Goal: Communication & Community: Connect with others

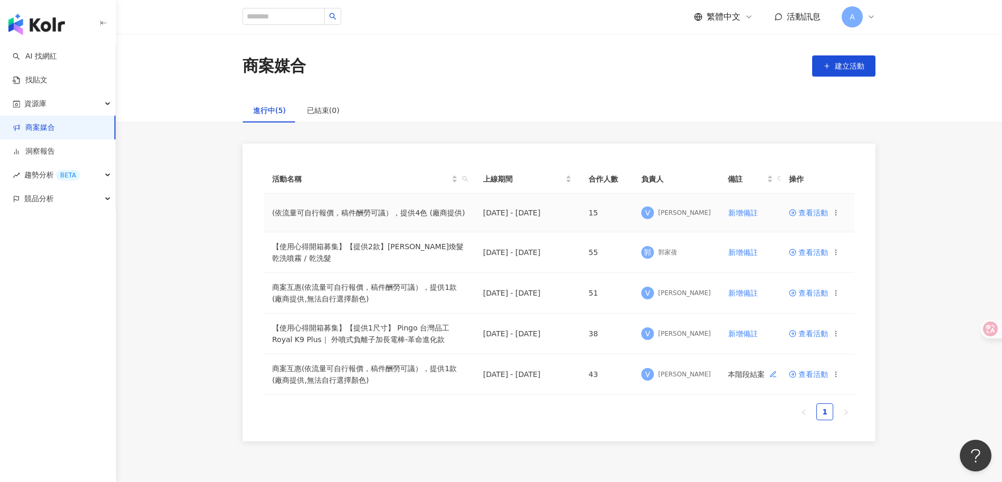
drag, startPoint x: 732, startPoint y: 215, endPoint x: 768, endPoint y: 223, distance: 36.9
click at [768, 223] on td "新增備註" at bounding box center [755, 213] width 71 height 39
click at [793, 213] on icon at bounding box center [792, 212] width 7 height 7
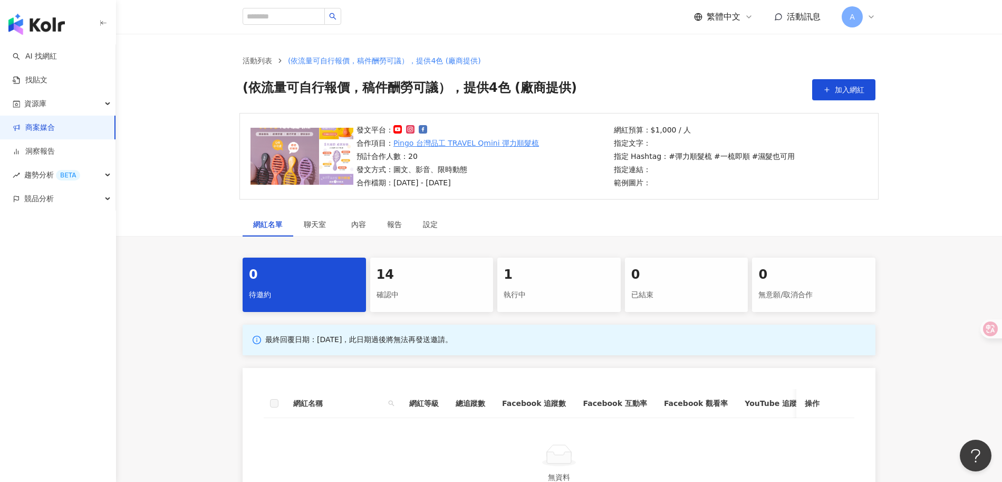
click at [408, 280] on div "14" at bounding box center [432, 275] width 111 height 18
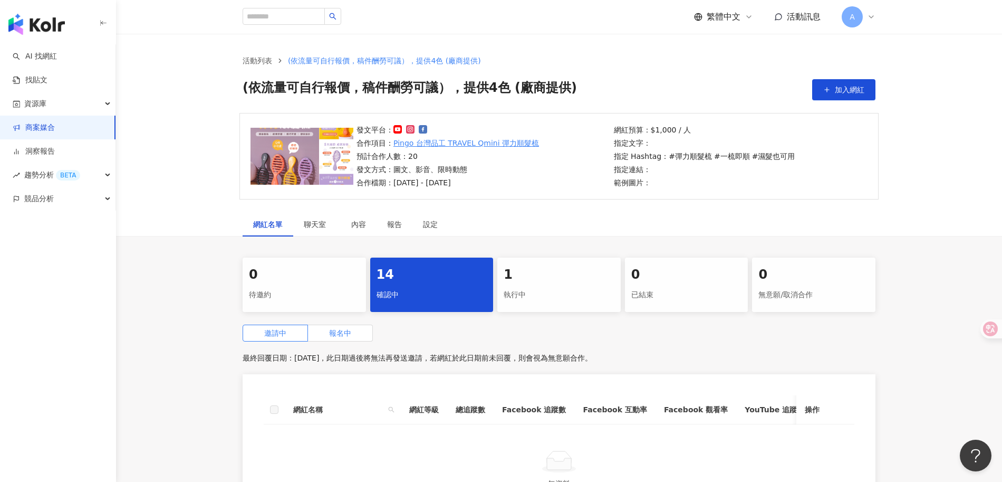
click at [340, 330] on span "報名中" at bounding box center [340, 333] width 22 height 8
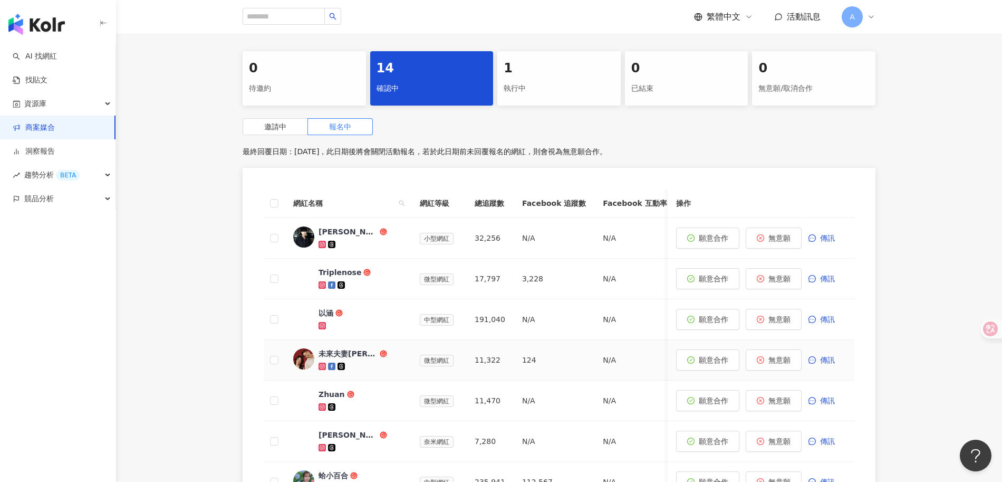
scroll to position [208, 0]
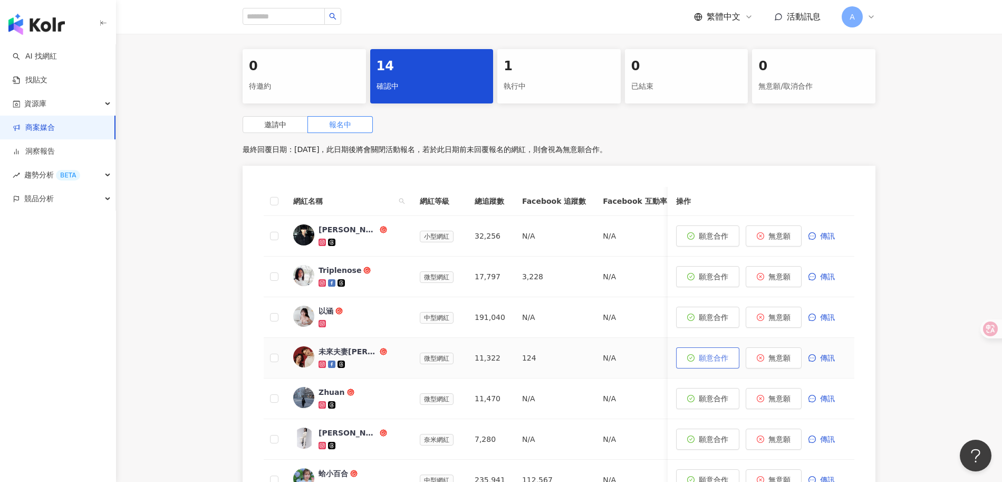
click at [696, 359] on button "願意合作" at bounding box center [707, 357] width 63 height 21
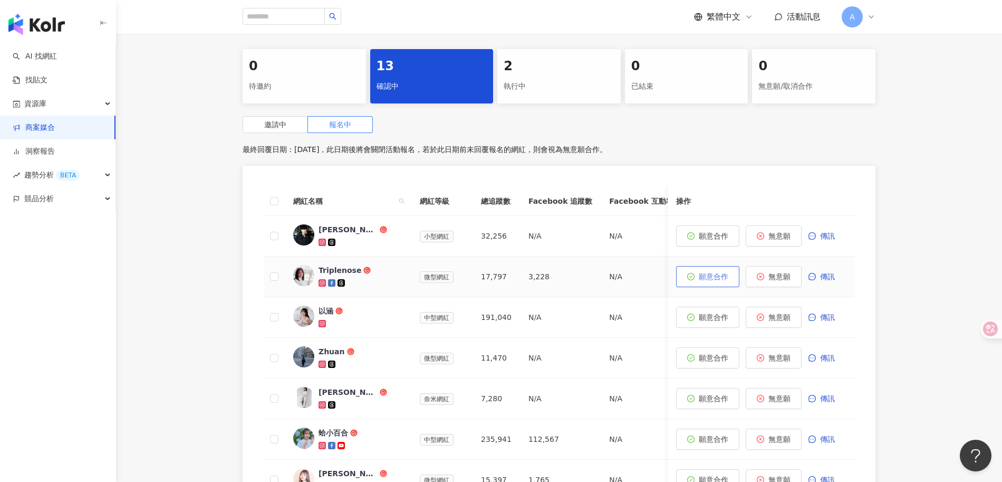
click at [713, 276] on span "願意合作" at bounding box center [714, 276] width 30 height 8
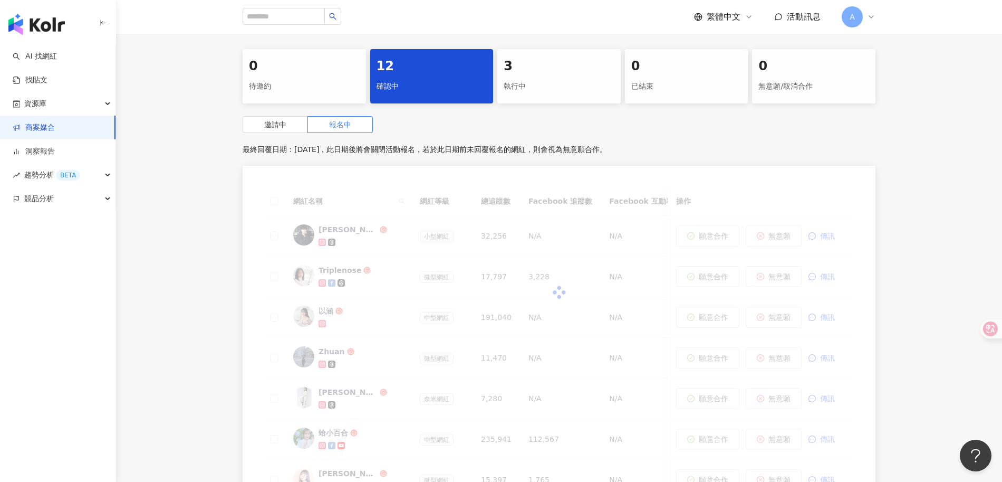
click at [552, 83] on div "執行中" at bounding box center [559, 87] width 111 height 18
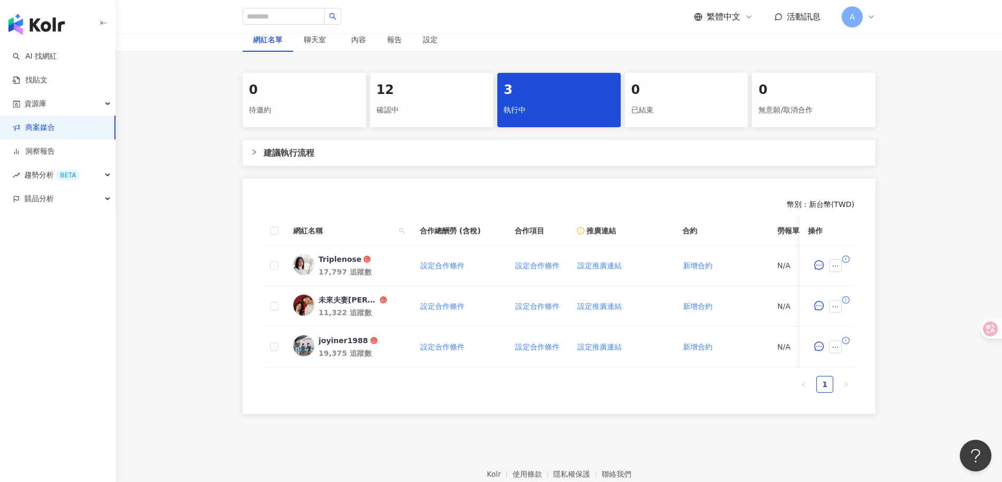
scroll to position [154, 0]
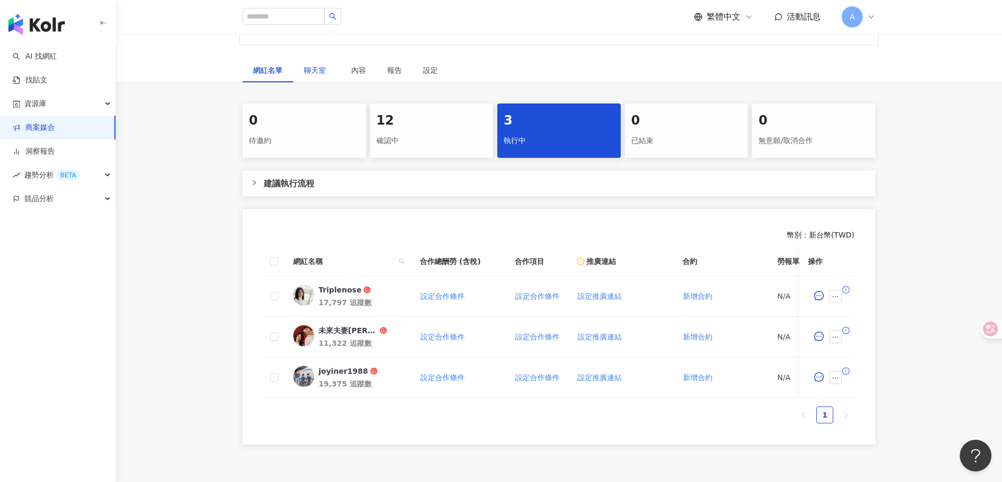
click at [318, 72] on span "聊天室" at bounding box center [317, 69] width 26 height 7
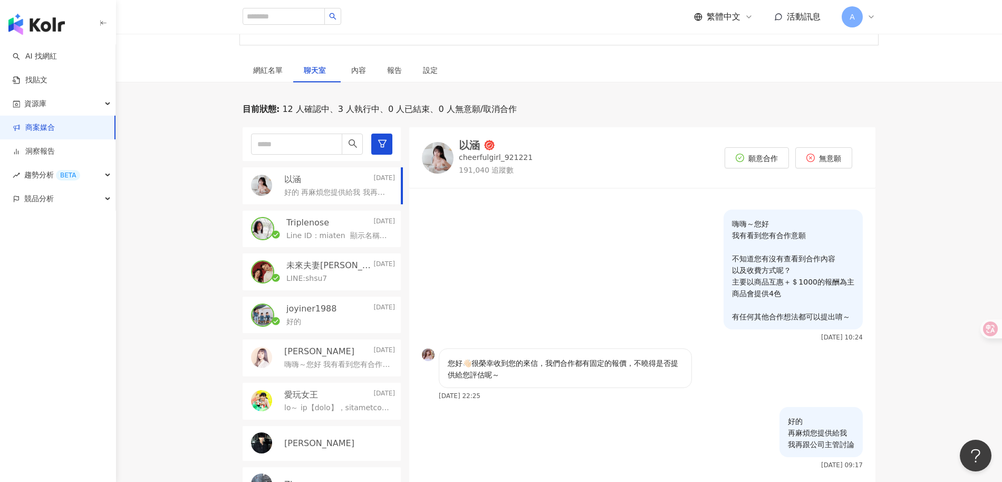
scroll to position [164, 0]
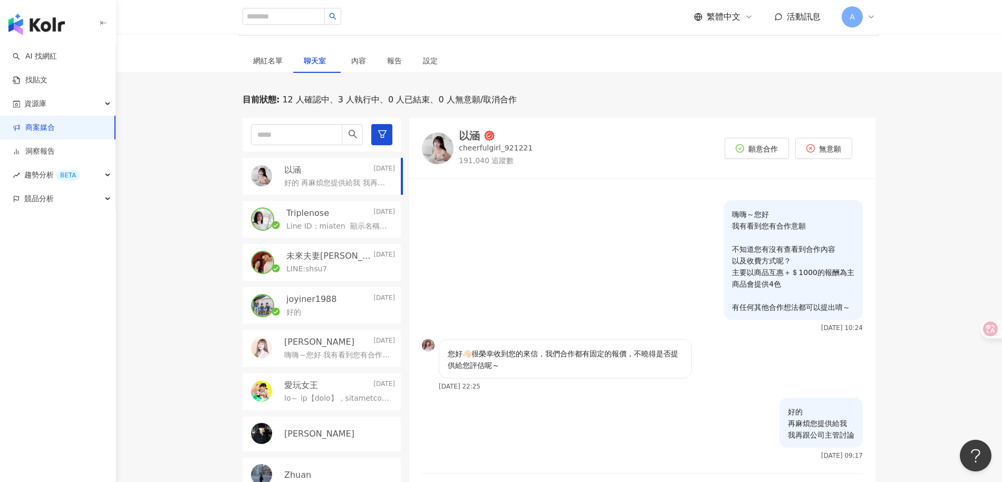
click at [332, 262] on div "LINE:shsu7" at bounding box center [340, 268] width 109 height 13
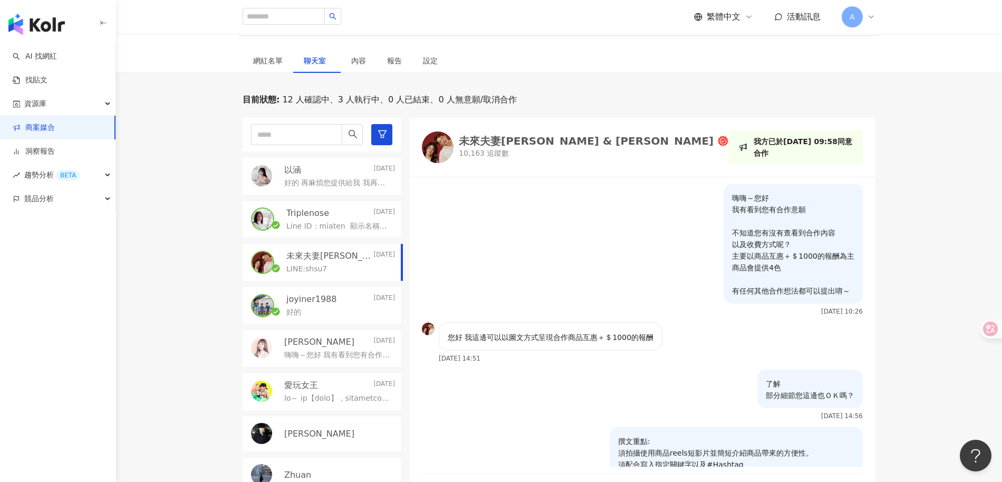
scroll to position [444, 0]
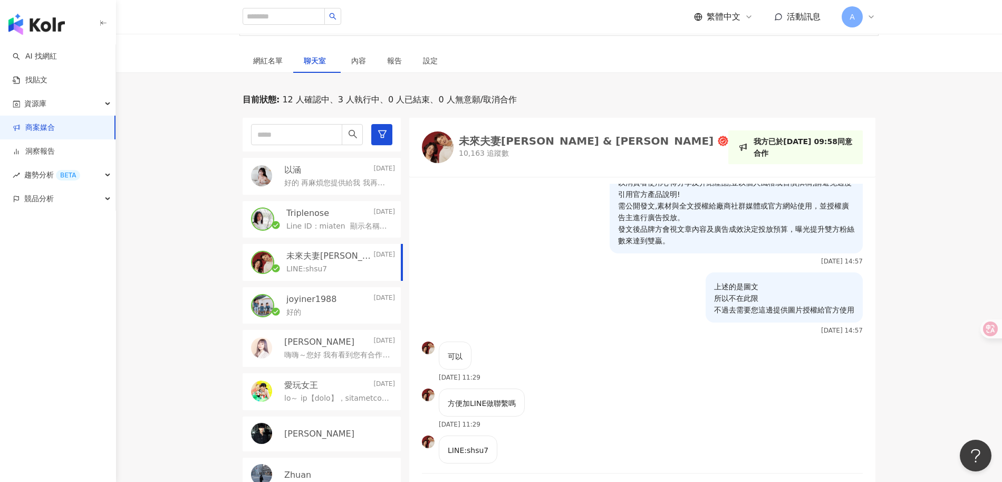
click at [519, 142] on div "未來夫妻Monica & Kim" at bounding box center [586, 141] width 255 height 11
click at [322, 306] on div "好的" at bounding box center [340, 311] width 109 height 13
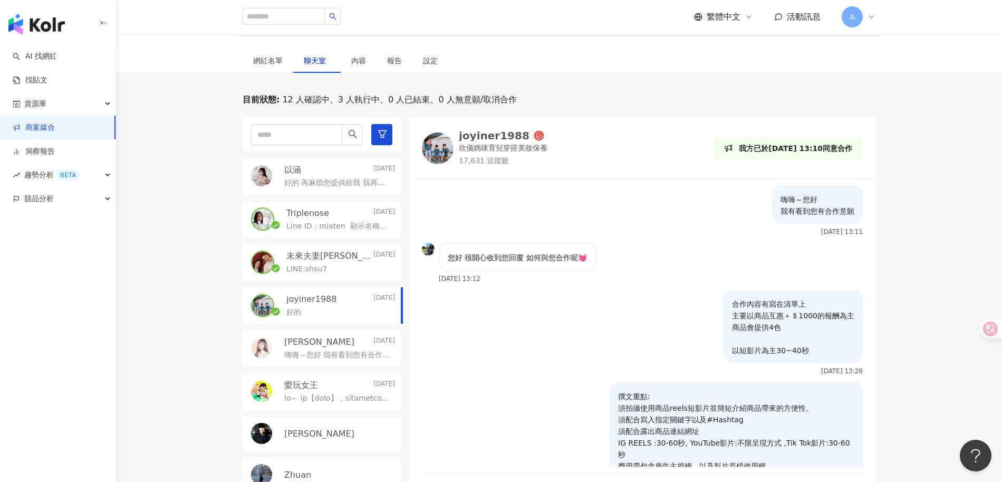
click at [492, 149] on p "欣儀媽咪育兒穿搭美妝保養" at bounding box center [503, 148] width 89 height 11
click at [312, 221] on p "Line ID：miaten 顯示名稱是：mia 加帳號後，請留言寫字或貼圖給我（怕漏信）" at bounding box center [338, 226] width 104 height 11
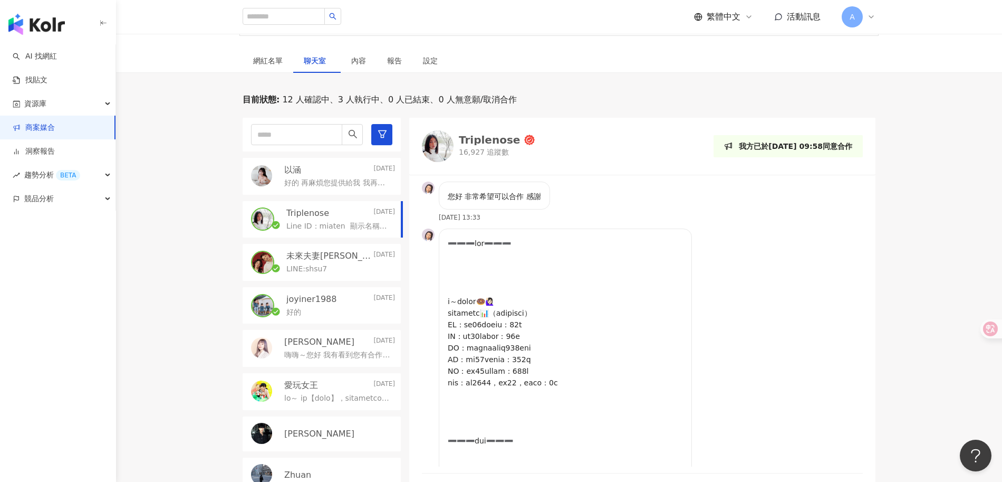
scroll to position [1725, 0]
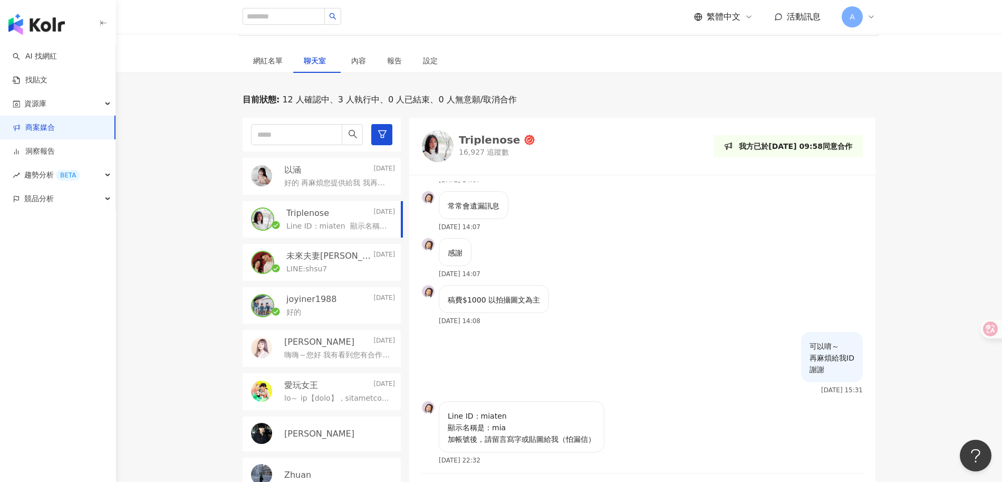
click at [499, 140] on div "Triplenose" at bounding box center [489, 140] width 61 height 11
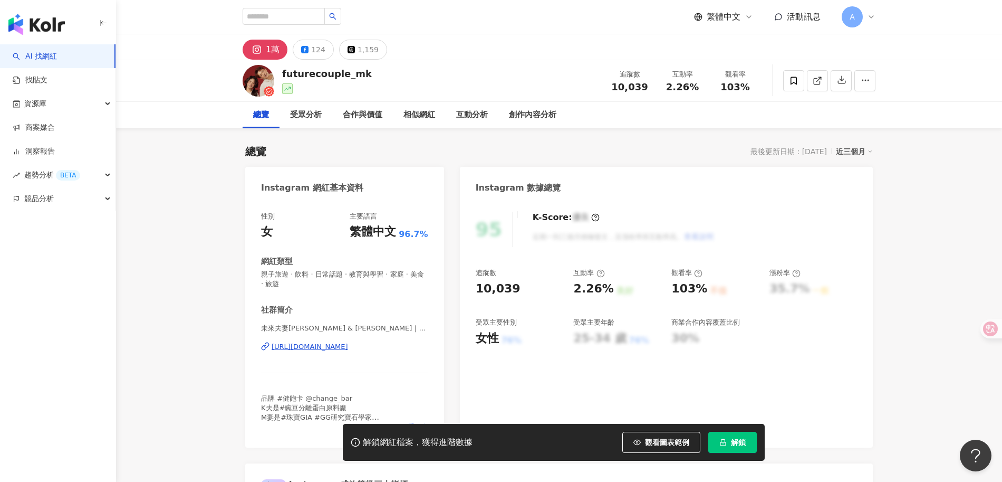
scroll to position [4, 0]
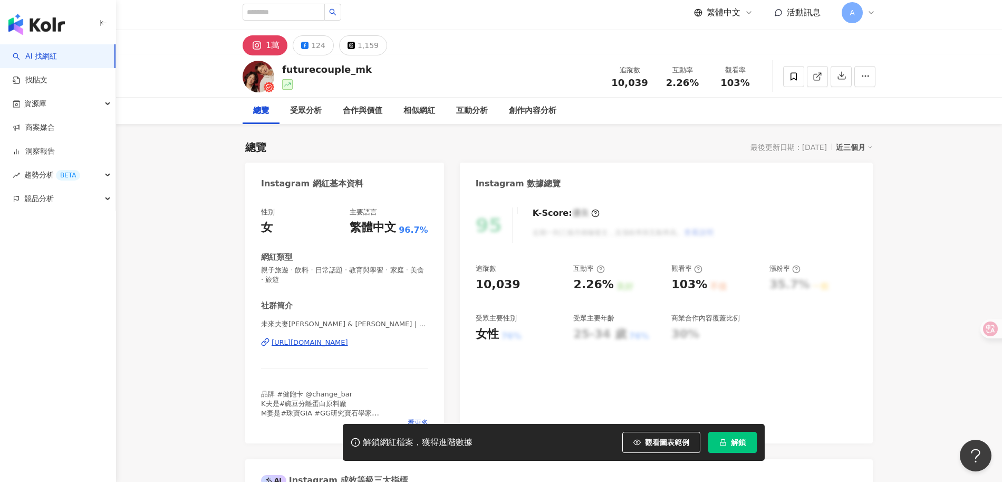
drag, startPoint x: 310, startPoint y: 343, endPoint x: 866, endPoint y: 5, distance: 651.0
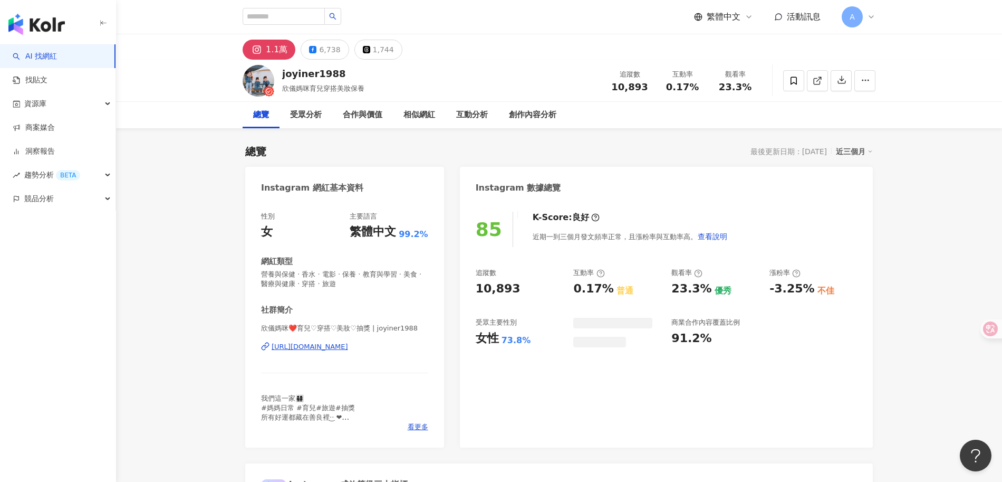
click at [332, 350] on div "https://www.instagram.com/joyiner1988/" at bounding box center [310, 346] width 76 height 9
drag, startPoint x: 255, startPoint y: 344, endPoint x: 437, endPoint y: 355, distance: 182.3
click at [437, 355] on div "性別 女 主要語言 繁體中文 99.2% 網紅類型 營養與保健 · 香水 · 電影 · 保養 · 教育與學習 · 美食 · 醫療與健康 · 穿搭 · 旅遊 社…" at bounding box center [344, 324] width 199 height 246
copy div "https://www.instagram.com/joyiner1988/"
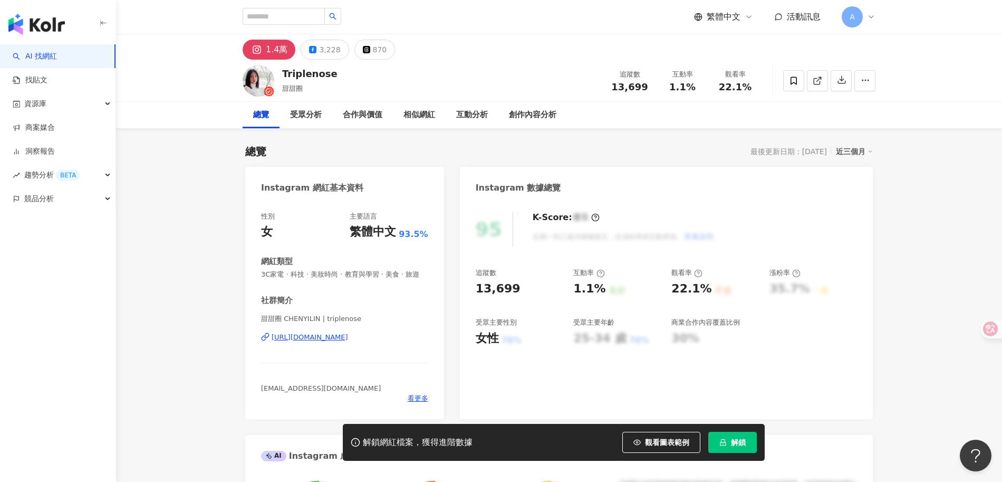
drag, startPoint x: 409, startPoint y: 348, endPoint x: 401, endPoint y: 346, distance: 8.2
click at [272, 346] on div "性別 女 主要語言 繁體中文 93.5% 網紅類型 3C家電 · 科技 · 美妝時尚 · 教育與學習 · 美食 · 旅遊 社群簡介 甜甜圈 CHENYILIN…" at bounding box center [344, 310] width 199 height 218
copy div "ww.instagram.com/triplenose/"
